Goal: Information Seeking & Learning: Check status

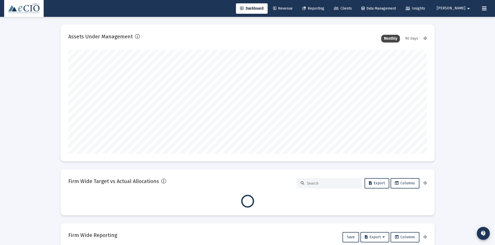
scroll to position [104, 193]
type input "[DATE]"
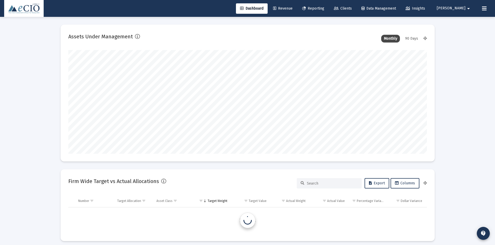
scroll to position [104, 168]
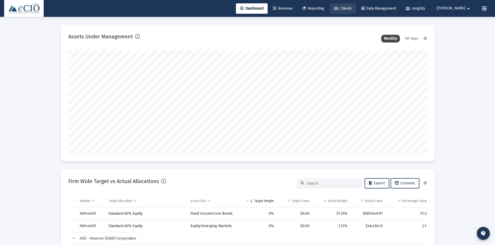
click at [352, 8] on span "Clients" at bounding box center [343, 8] width 18 height 4
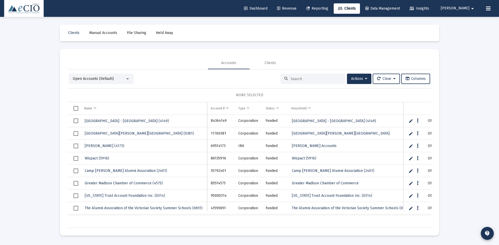
click at [313, 76] on div at bounding box center [312, 79] width 65 height 10
click at [312, 78] on input at bounding box center [315, 79] width 51 height 4
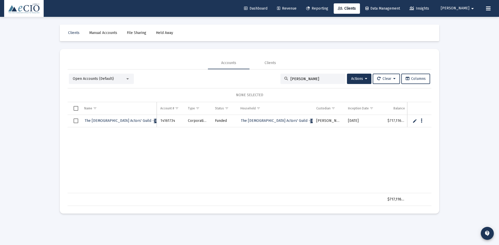
type input "[PERSON_NAME]"
click at [120, 121] on span "The [DEMOGRAPHIC_DATA] Actors' Guild - [PERSON_NAME] (1734)" at bounding box center [139, 121] width 108 height 4
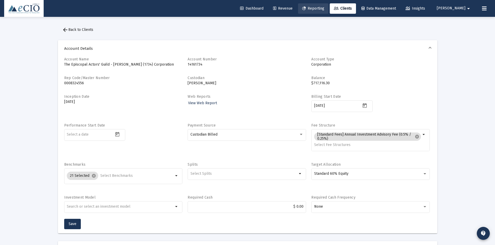
click at [320, 11] on link "Reporting" at bounding box center [313, 8] width 30 height 10
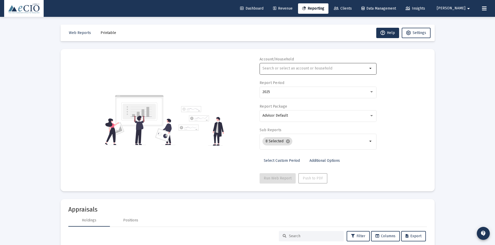
click at [282, 66] on div at bounding box center [314, 68] width 105 height 13
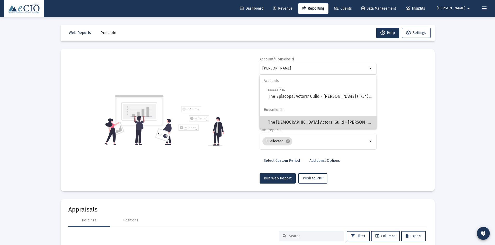
click at [292, 121] on span "The [DEMOGRAPHIC_DATA] Actors' Guild - [PERSON_NAME] (1734)" at bounding box center [320, 122] width 104 height 12
type input "The [DEMOGRAPHIC_DATA] Actors' Guild - [PERSON_NAME] (1734)"
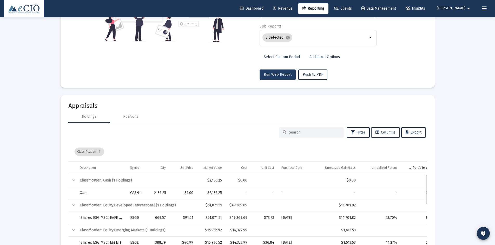
click at [276, 74] on span "Run Web Report" at bounding box center [278, 74] width 28 height 4
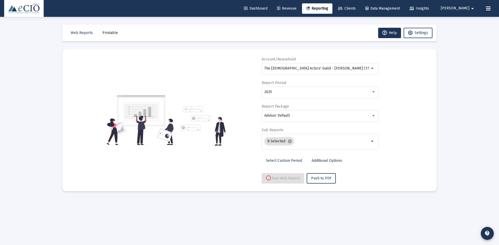
select select "View all"
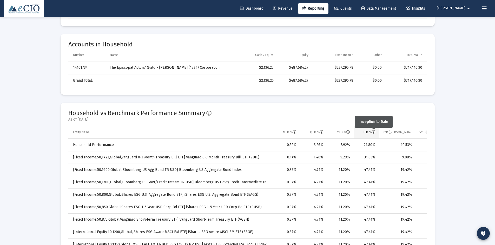
click at [374, 131] on icon "Column ITD %" at bounding box center [374, 133] width 4 height 4
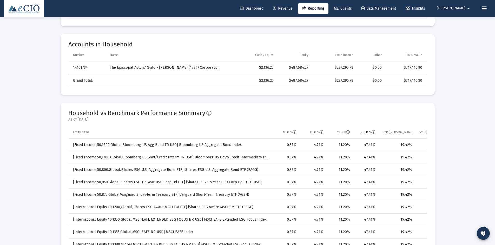
click at [374, 131] on icon "Column ITD %" at bounding box center [374, 133] width 4 height 4
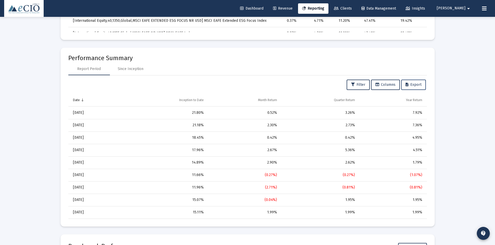
scroll to position [468, 0]
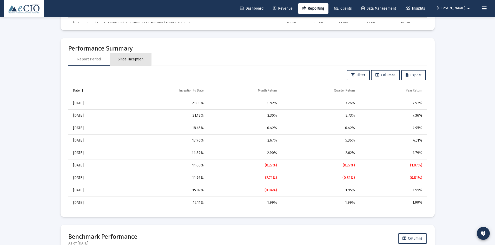
click at [129, 58] on div "Since Inception" at bounding box center [131, 59] width 26 height 5
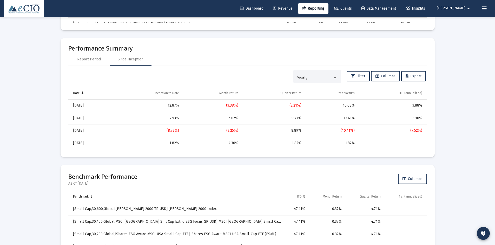
click at [309, 74] on div "Yearly" at bounding box center [317, 76] width 40 height 11
click at [304, 66] on span "Quarterly" at bounding box center [316, 67] width 40 height 11
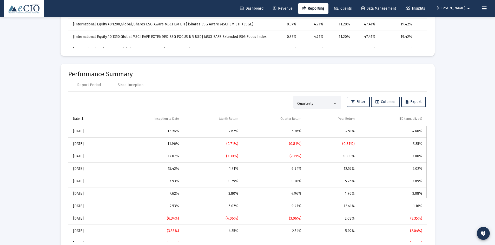
scroll to position [442, 0]
click at [295, 102] on div "Quarterly" at bounding box center [317, 102] width 48 height 13
click at [265, 102] on div at bounding box center [247, 122] width 495 height 245
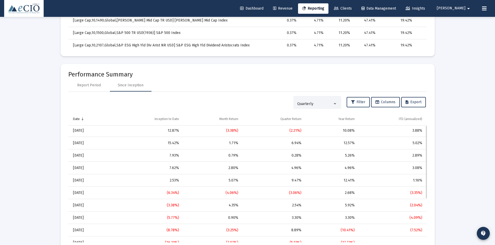
scroll to position [0, 0]
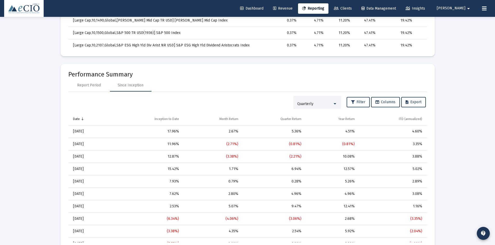
click at [297, 106] on span "Quarterly" at bounding box center [305, 104] width 16 height 4
click at [303, 114] on span "Yearly" at bounding box center [316, 115] width 40 height 11
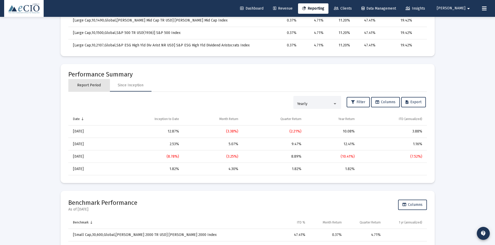
click at [95, 86] on div "Report Period" at bounding box center [89, 85] width 24 height 5
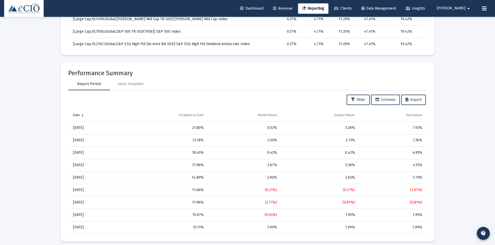
scroll to position [468, 0]
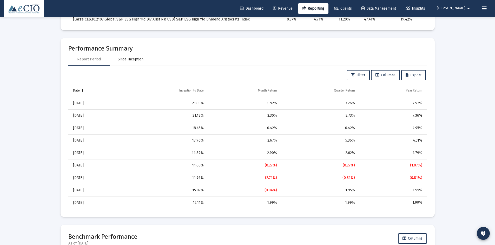
click at [128, 61] on div "Since Inception" at bounding box center [131, 59] width 26 height 5
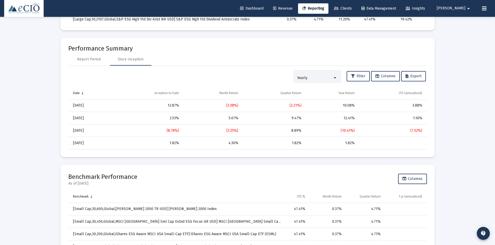
click at [310, 77] on div "Yearly" at bounding box center [314, 78] width 35 height 4
click at [302, 68] on span "Quarterly" at bounding box center [316, 67] width 40 height 11
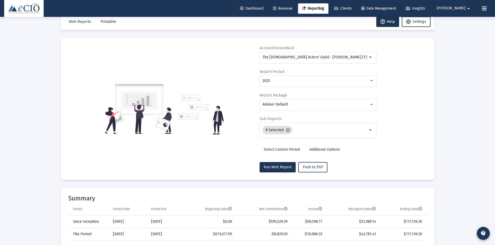
scroll to position [0, 0]
